Goal: Information Seeking & Learning: Understand process/instructions

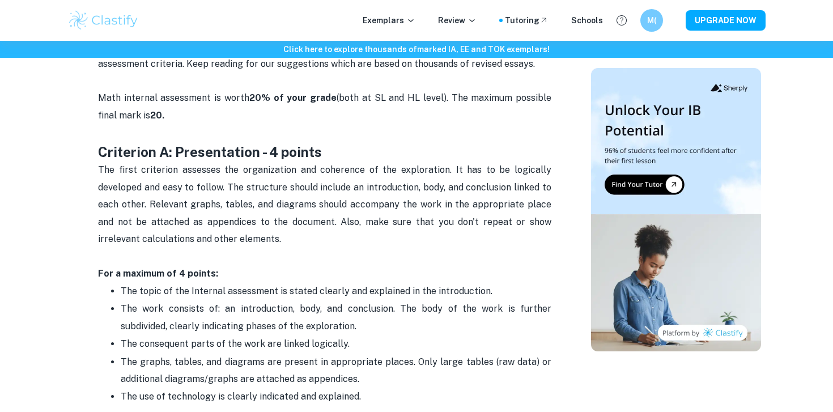
scroll to position [512, 0]
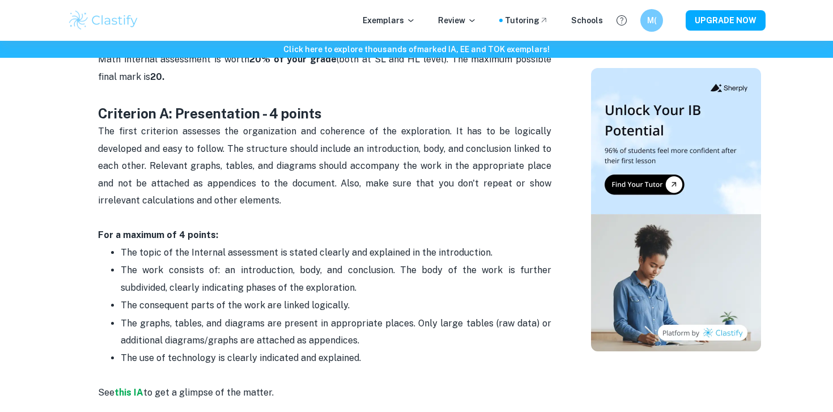
drag, startPoint x: 93, startPoint y: 109, endPoint x: 247, endPoint y: 244, distance: 204.1
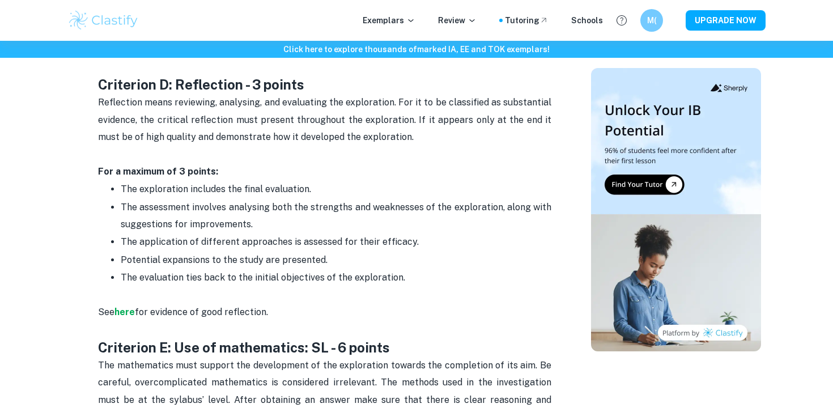
scroll to position [1659, 0]
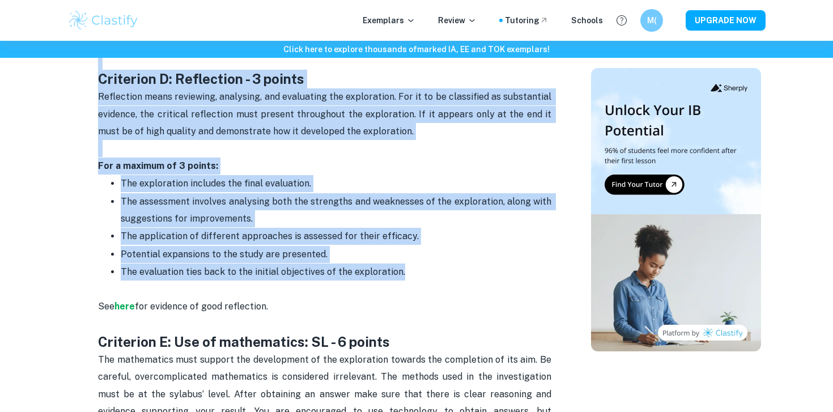
click at [426, 264] on p "The evaluation ties back to the initial objectives of the exploration." at bounding box center [336, 272] width 431 height 17
copy div "Loremipsu D: Sitametconse - 9 adipis Eli seddo eiusmodte incididu utl etdolorem…"
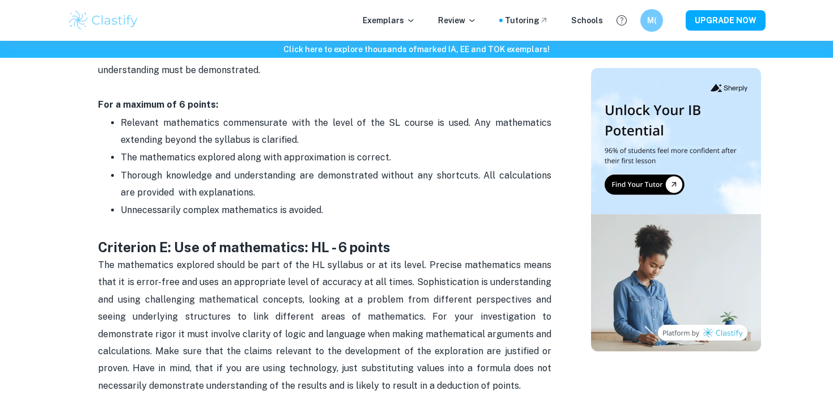
scroll to position [2032, 0]
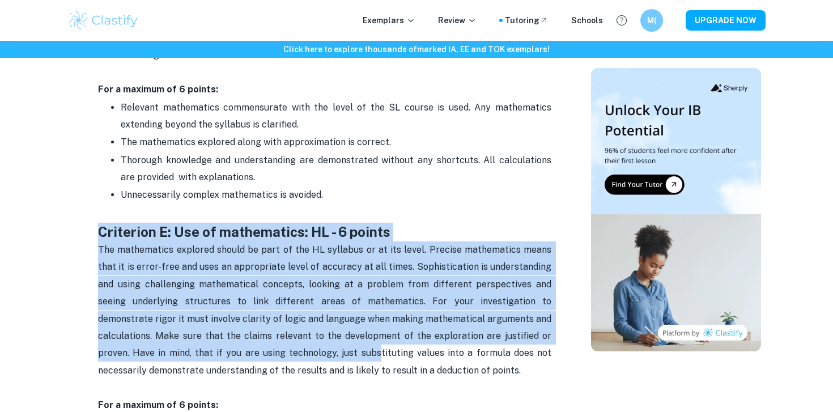
drag, startPoint x: 83, startPoint y: 214, endPoint x: 271, endPoint y: 335, distance: 223.4
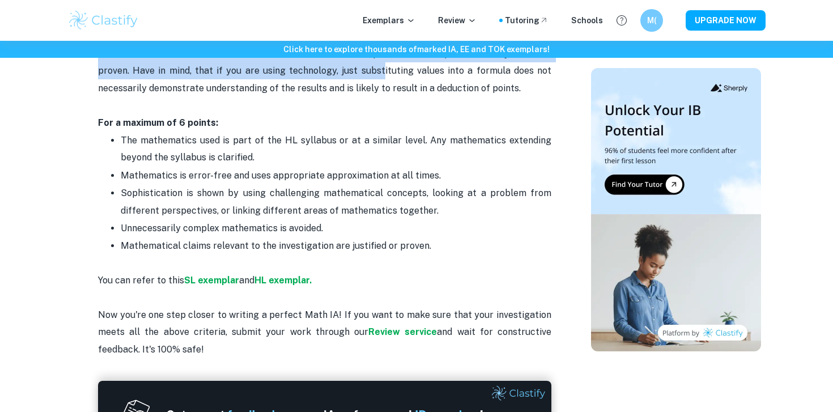
scroll to position [2255, 0]
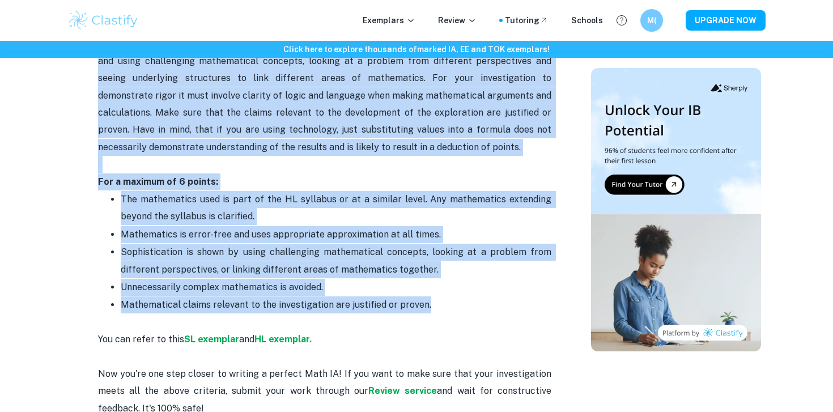
click at [444, 296] on p "Mathematical claims relevant to the investigation are justified or proven." at bounding box center [336, 304] width 431 height 17
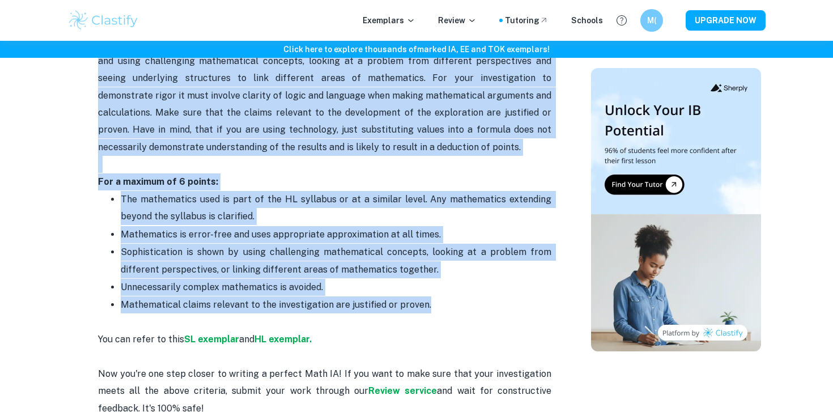
copy div "Loremipsu D: Sit am consectetur: AD - 0 elitse Doe temporincid utlabore etdolo …"
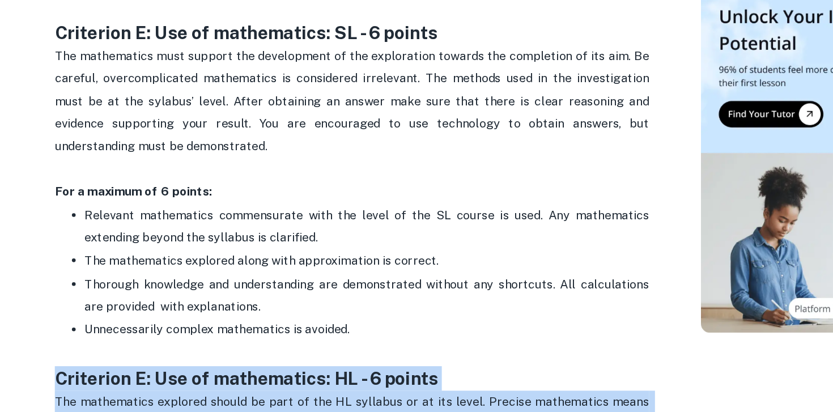
scroll to position [1932, 0]
